Goal: Task Accomplishment & Management: Use online tool/utility

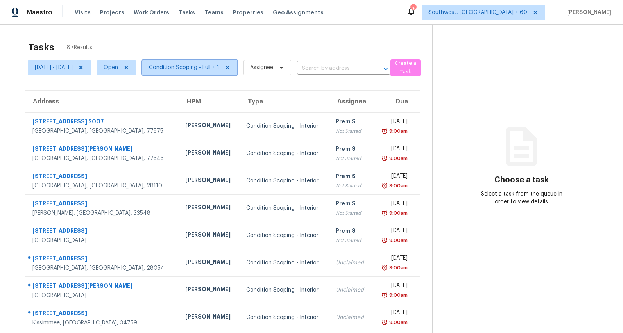
click at [219, 70] on span "Condition Scoping - Full + 1" at bounding box center [184, 68] width 70 height 8
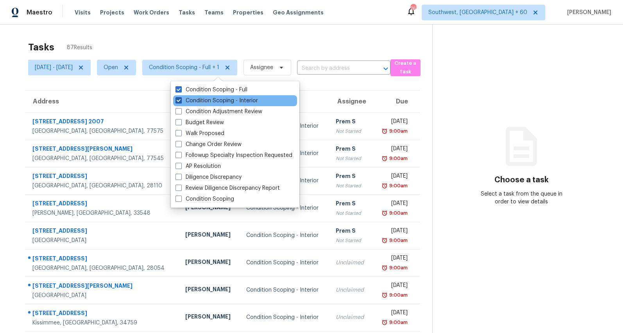
click at [213, 98] on label "Condition Scoping - Interior" at bounding box center [216, 101] width 82 height 8
click at [180, 98] on input "Condition Scoping - Interior" at bounding box center [177, 99] width 5 height 5
checkbox input "false"
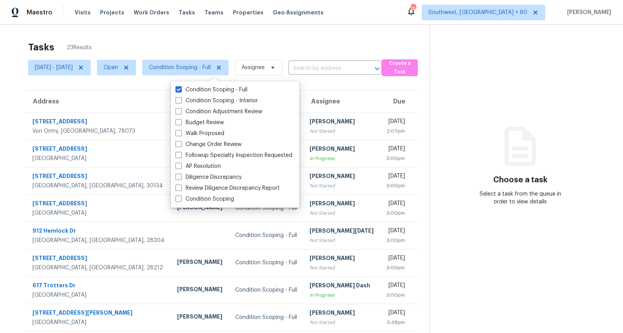
click at [178, 38] on div "Tasks 23 Results" at bounding box center [228, 47] width 401 height 20
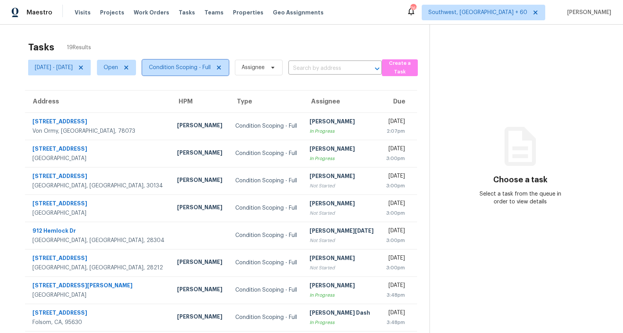
click at [205, 69] on span "Condition Scoping - Full" at bounding box center [180, 68] width 62 height 8
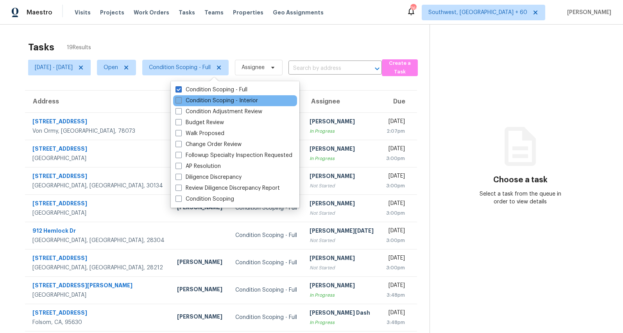
click at [199, 100] on label "Condition Scoping - Interior" at bounding box center [216, 101] width 82 height 8
click at [180, 100] on input "Condition Scoping - Interior" at bounding box center [177, 99] width 5 height 5
checkbox input "true"
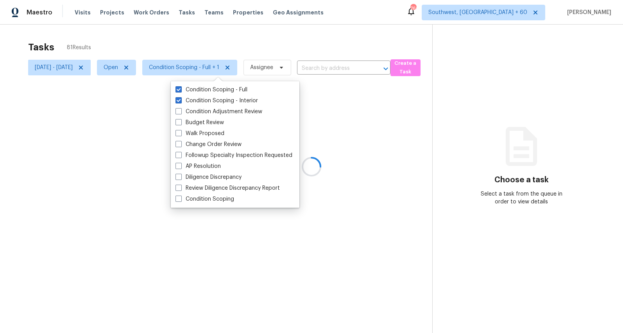
click at [168, 38] on div at bounding box center [311, 166] width 623 height 333
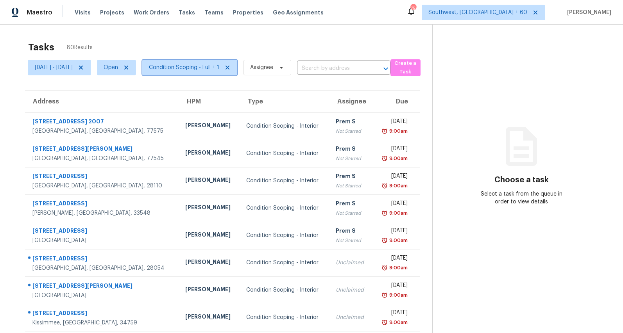
click at [213, 73] on span "Condition Scoping - Full + 1" at bounding box center [189, 68] width 95 height 16
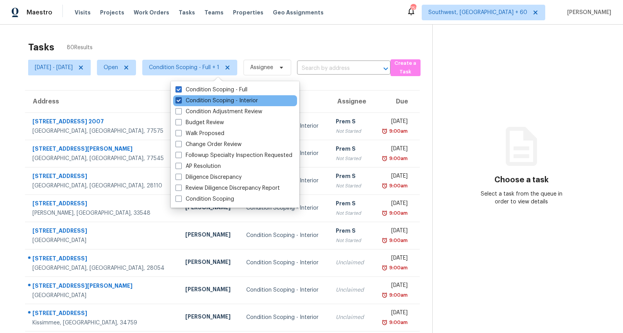
click at [210, 98] on label "Condition Scoping - Interior" at bounding box center [216, 101] width 82 height 8
click at [180, 98] on input "Condition Scoping - Interior" at bounding box center [177, 99] width 5 height 5
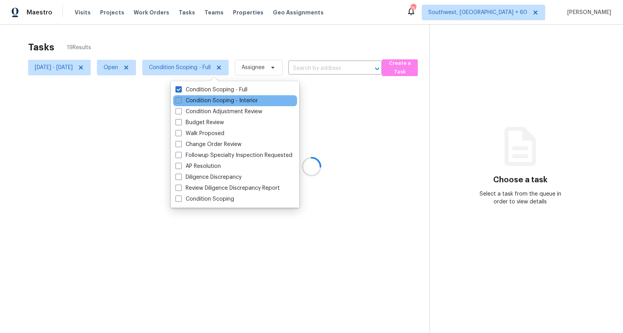
click at [210, 98] on label "Condition Scoping - Interior" at bounding box center [216, 101] width 82 height 8
click at [180, 98] on input "Condition Scoping - Interior" at bounding box center [177, 99] width 5 height 5
checkbox input "true"
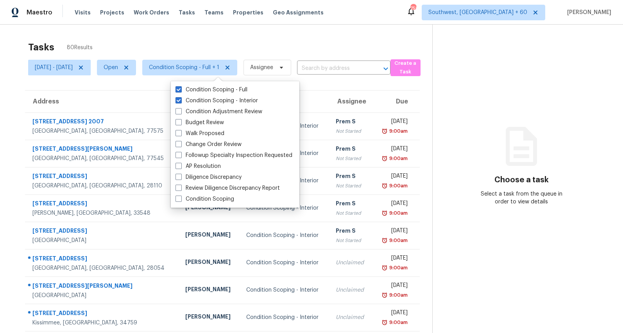
click at [189, 39] on div "Tasks 80 Results" at bounding box center [230, 47] width 404 height 20
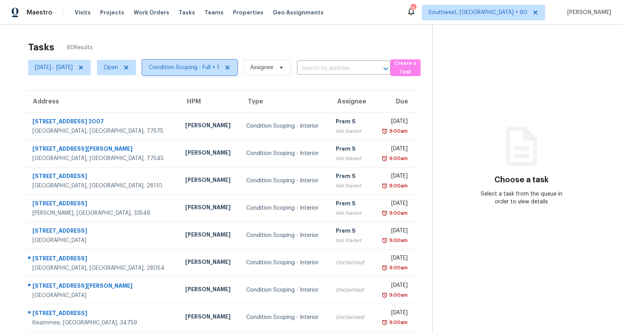
click at [203, 65] on span "Condition Scoping - Full + 1" at bounding box center [184, 68] width 70 height 8
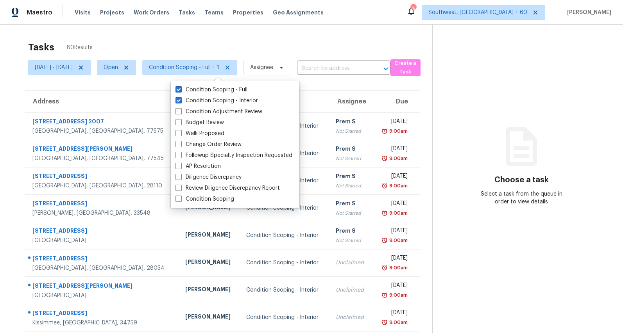
click at [201, 32] on div "Tasks 80 Results Mon, Aug 11 - Wed, Aug 13 Open Condition Scoping - Full + 1 As…" at bounding box center [311, 216] width 623 height 382
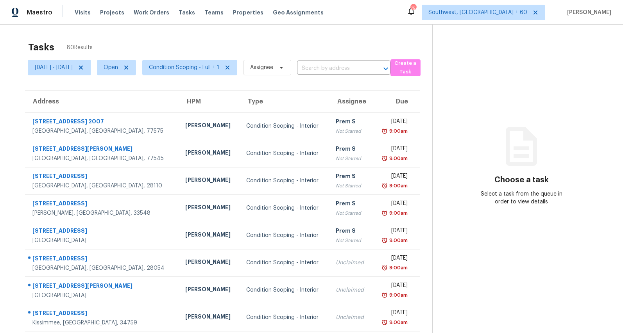
click at [198, 45] on div "Tasks 80 Results" at bounding box center [230, 47] width 404 height 20
click at [210, 75] on span "Condition Scoping - Full + 1" at bounding box center [189, 68] width 95 height 16
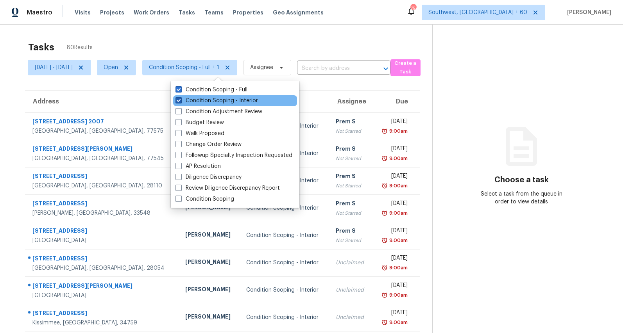
click at [211, 101] on label "Condition Scoping - Interior" at bounding box center [216, 101] width 82 height 8
click at [180, 101] on input "Condition Scoping - Interior" at bounding box center [177, 99] width 5 height 5
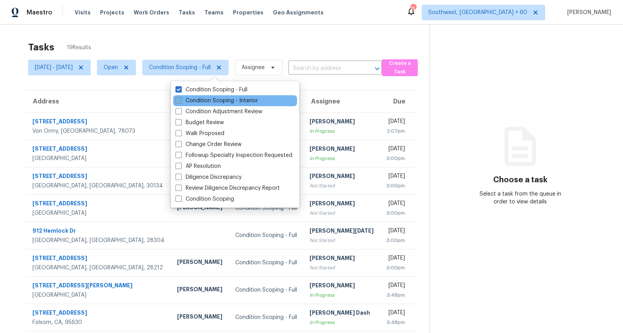
click at [214, 101] on label "Condition Scoping - Interior" at bounding box center [216, 101] width 82 height 8
click at [180, 101] on input "Condition Scoping - Interior" at bounding box center [177, 99] width 5 height 5
checkbox input "true"
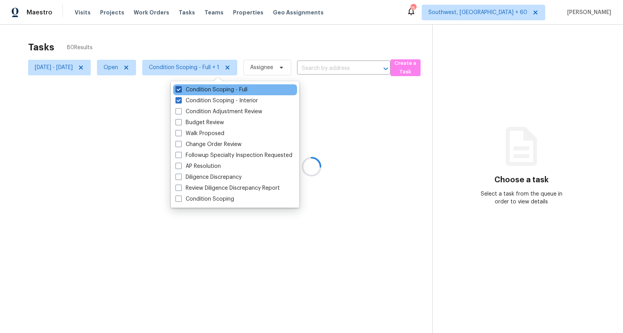
click at [210, 90] on label "Condition Scoping - Full" at bounding box center [211, 90] width 72 height 8
click at [180, 90] on input "Condition Scoping - Full" at bounding box center [177, 88] width 5 height 5
checkbox input "false"
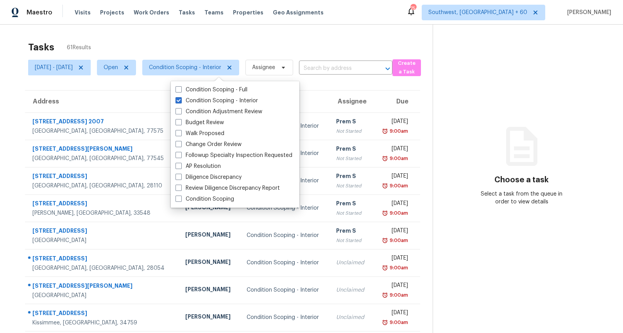
click at [195, 38] on div "Tasks 61 Results" at bounding box center [230, 47] width 404 height 20
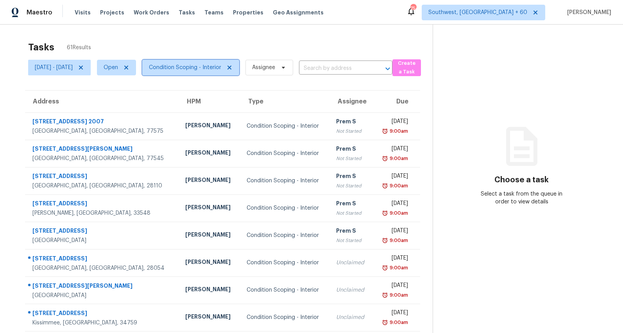
click at [231, 63] on span "Condition Scoping - Interior" at bounding box center [190, 68] width 97 height 16
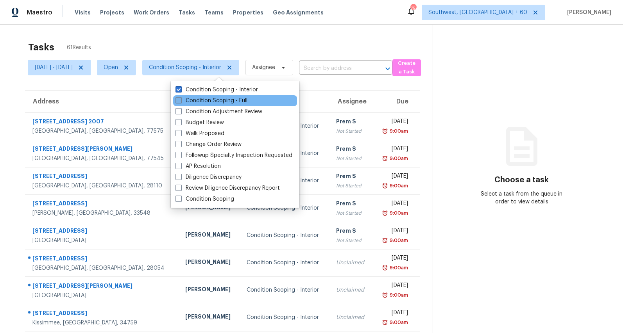
click at [218, 101] on label "Condition Scoping - Full" at bounding box center [211, 101] width 72 height 8
click at [180, 101] on input "Condition Scoping - Full" at bounding box center [177, 99] width 5 height 5
checkbox input "true"
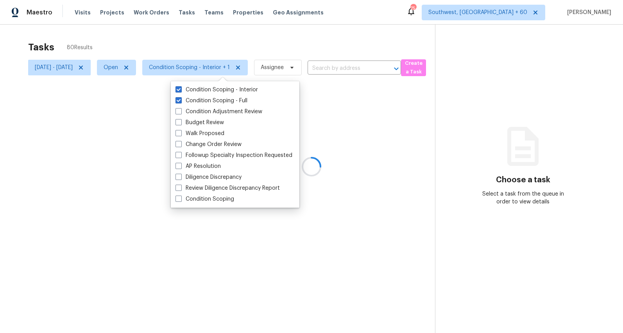
click at [135, 30] on div "Tasks 80 Results Mon, Aug 11 - Wed, Aug 13 Open Condition Scoping - Interior + …" at bounding box center [311, 191] width 623 height 333
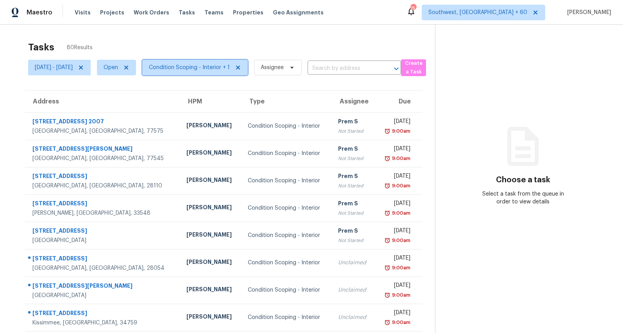
click at [223, 66] on span "Condition Scoping - Interior + 1" at bounding box center [189, 68] width 81 height 8
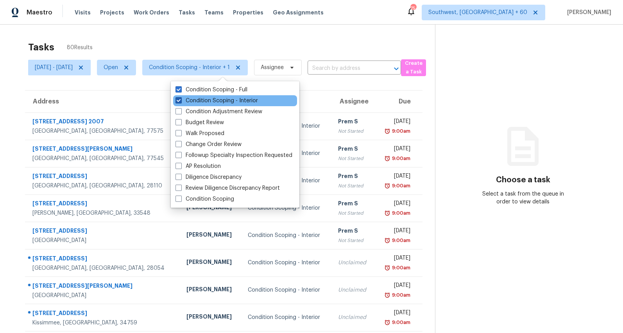
click at [222, 100] on label "Condition Scoping - Interior" at bounding box center [216, 101] width 82 height 8
click at [180, 100] on input "Condition Scoping - Interior" at bounding box center [177, 99] width 5 height 5
checkbox input "false"
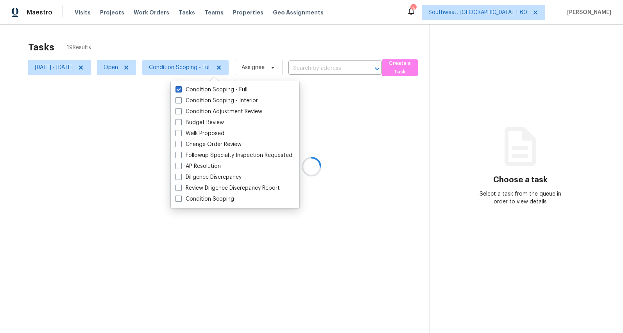
click at [196, 29] on div at bounding box center [311, 166] width 623 height 333
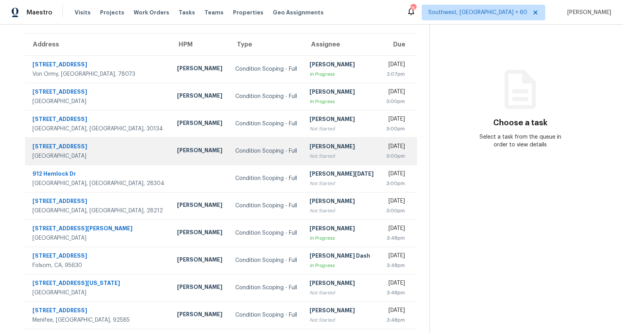
scroll to position [73, 0]
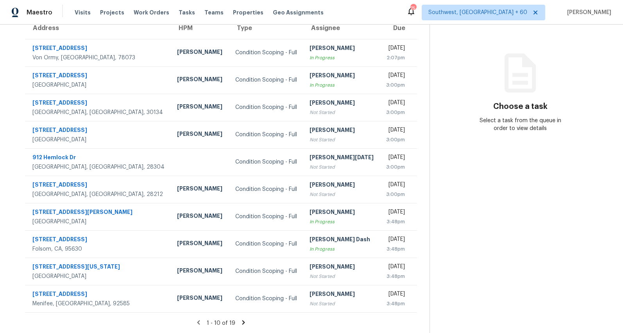
click at [245, 323] on icon at bounding box center [243, 322] width 3 height 4
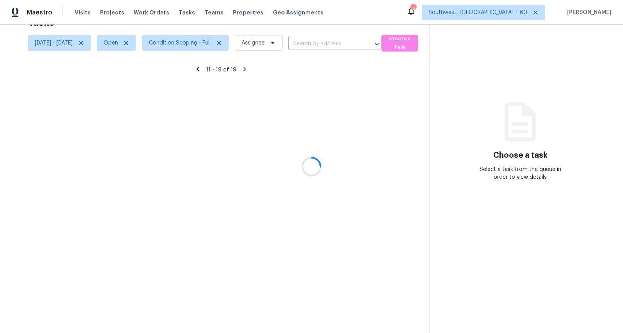
scroll to position [46, 0]
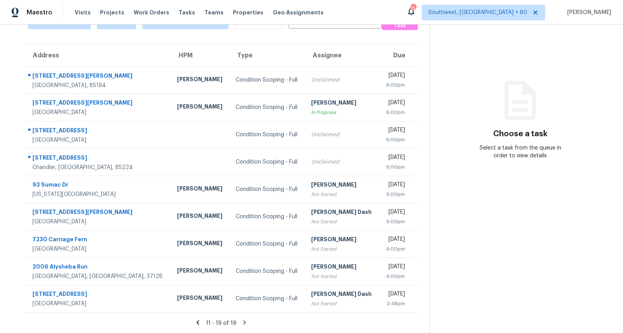
click at [199, 322] on icon at bounding box center [197, 322] width 3 height 4
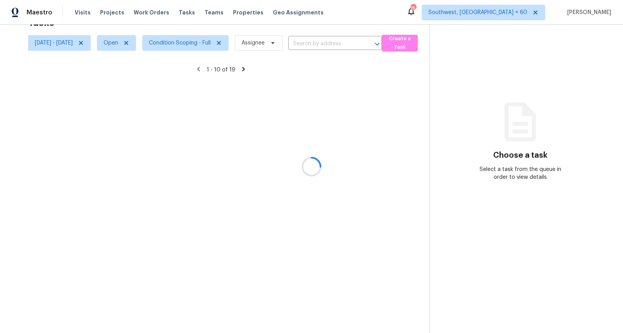
scroll to position [73, 0]
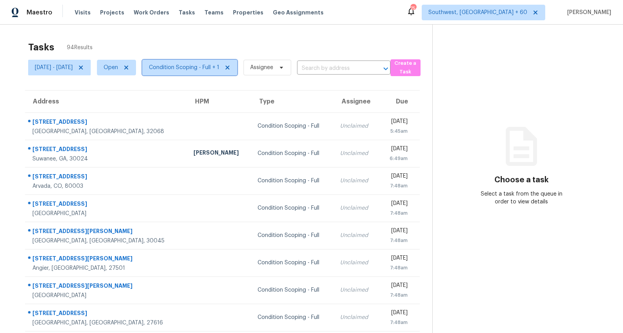
click at [213, 70] on span "Condition Scoping - Full + 1" at bounding box center [184, 68] width 70 height 8
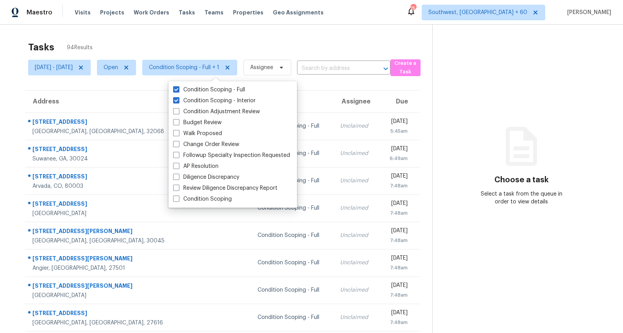
click at [200, 45] on div "Tasks 94 Results" at bounding box center [230, 47] width 404 height 20
